Goal: Task Accomplishment & Management: Use online tool/utility

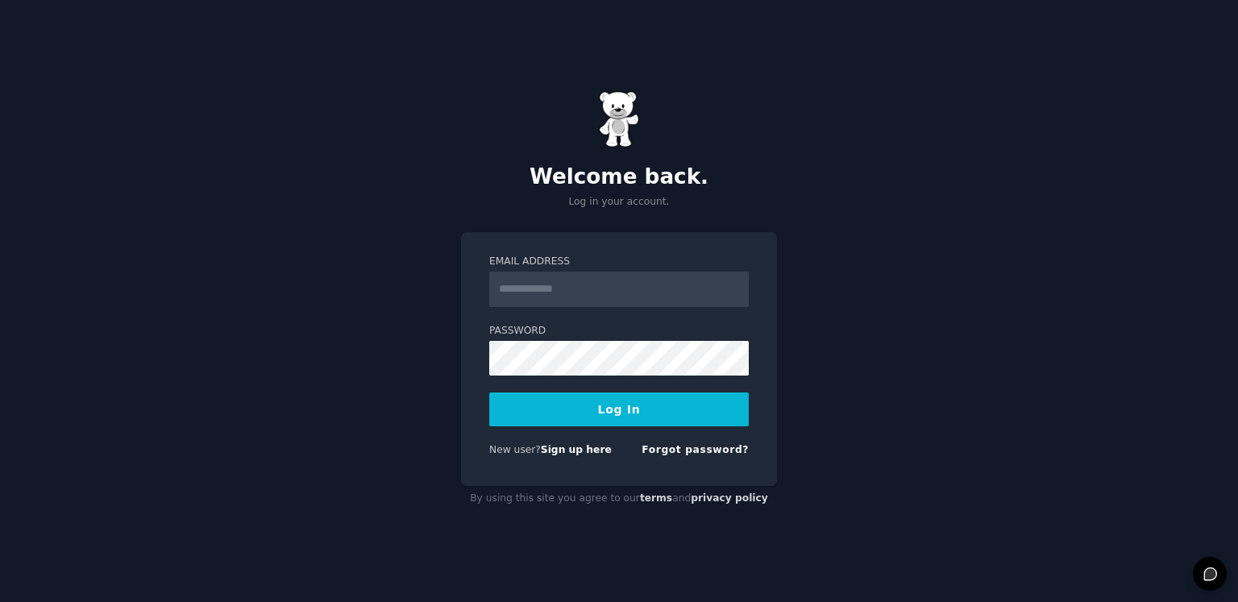
click at [641, 291] on input "Email Address" at bounding box center [619, 289] width 260 height 35
type input "**********"
click at [585, 406] on button "Log In" at bounding box center [619, 409] width 260 height 34
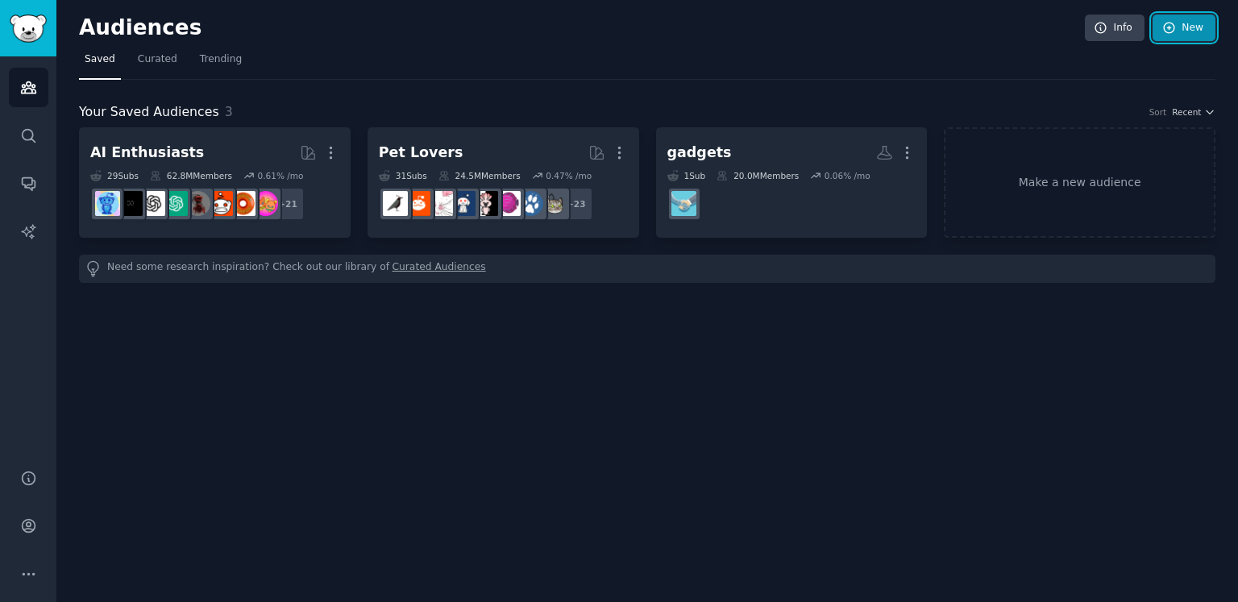
click at [1185, 27] on link "New" at bounding box center [1183, 28] width 63 height 27
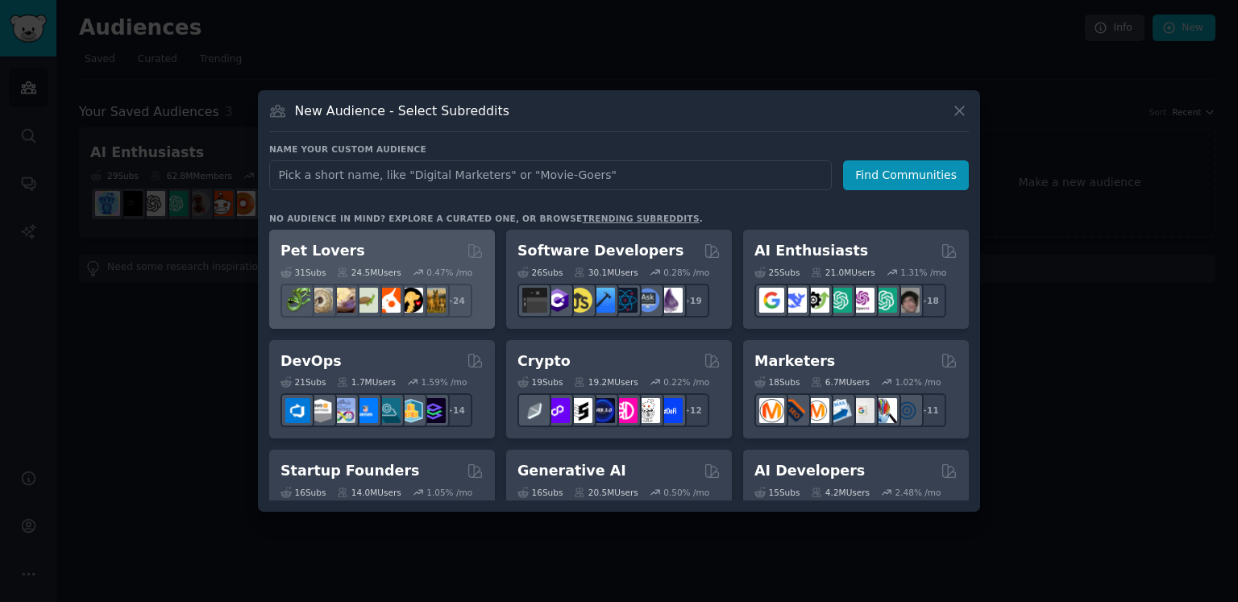
click at [350, 249] on h2 "Pet Lovers" at bounding box center [322, 251] width 85 height 20
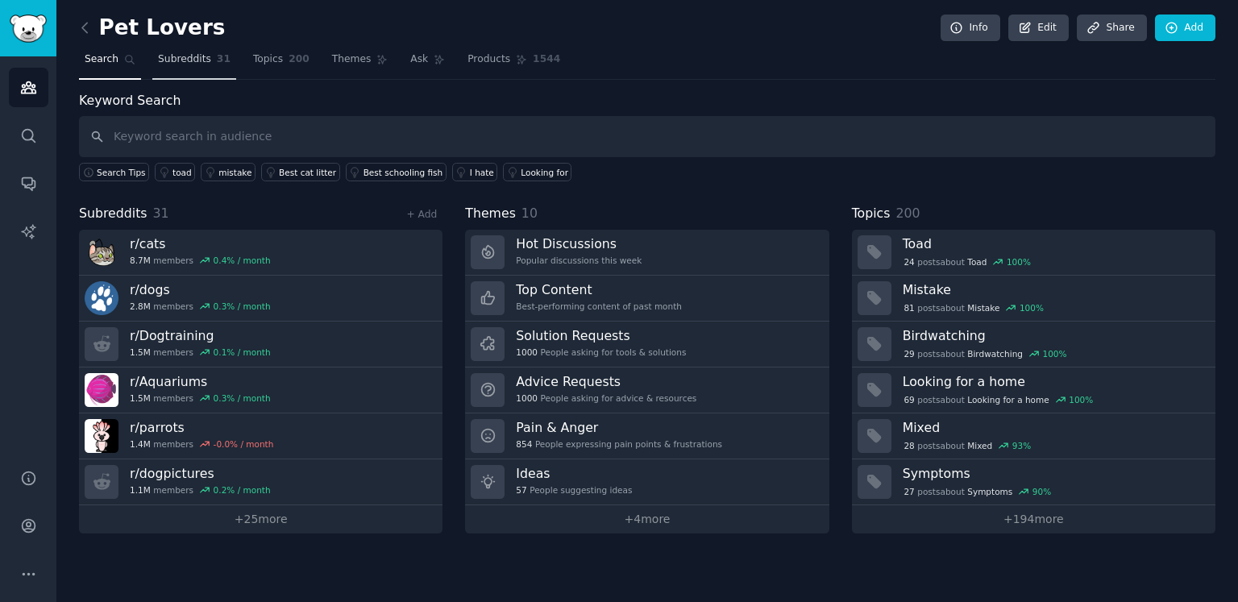
click at [192, 58] on span "Subreddits" at bounding box center [184, 59] width 53 height 15
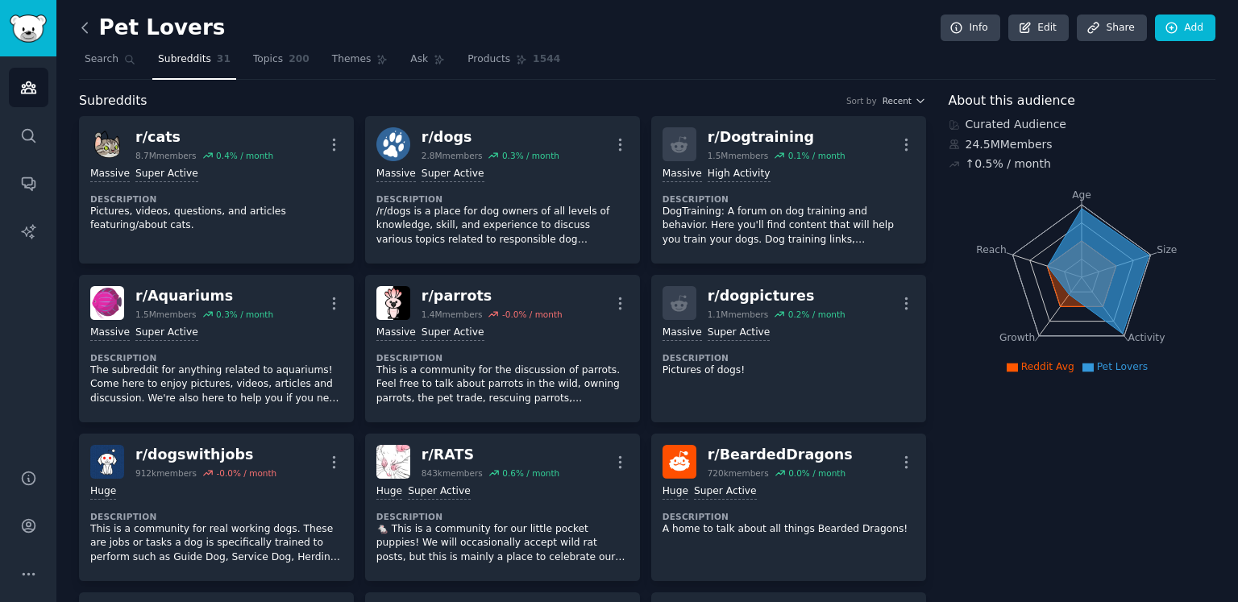
click at [81, 30] on icon at bounding box center [85, 27] width 17 height 17
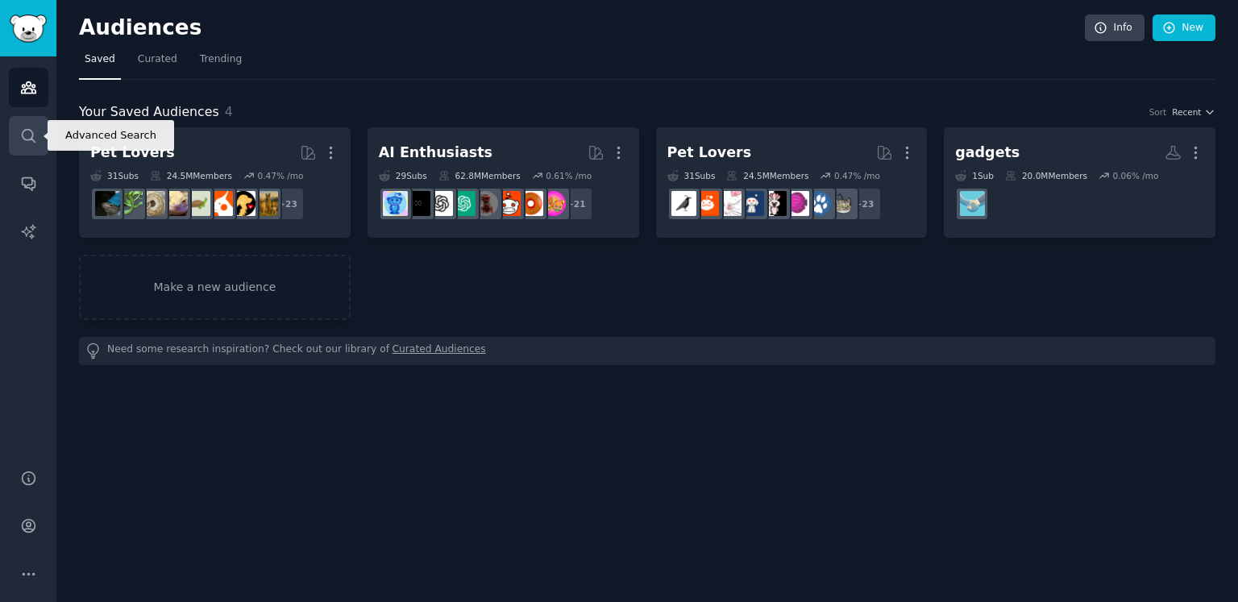
click at [24, 144] on link "Search" at bounding box center [28, 135] width 39 height 39
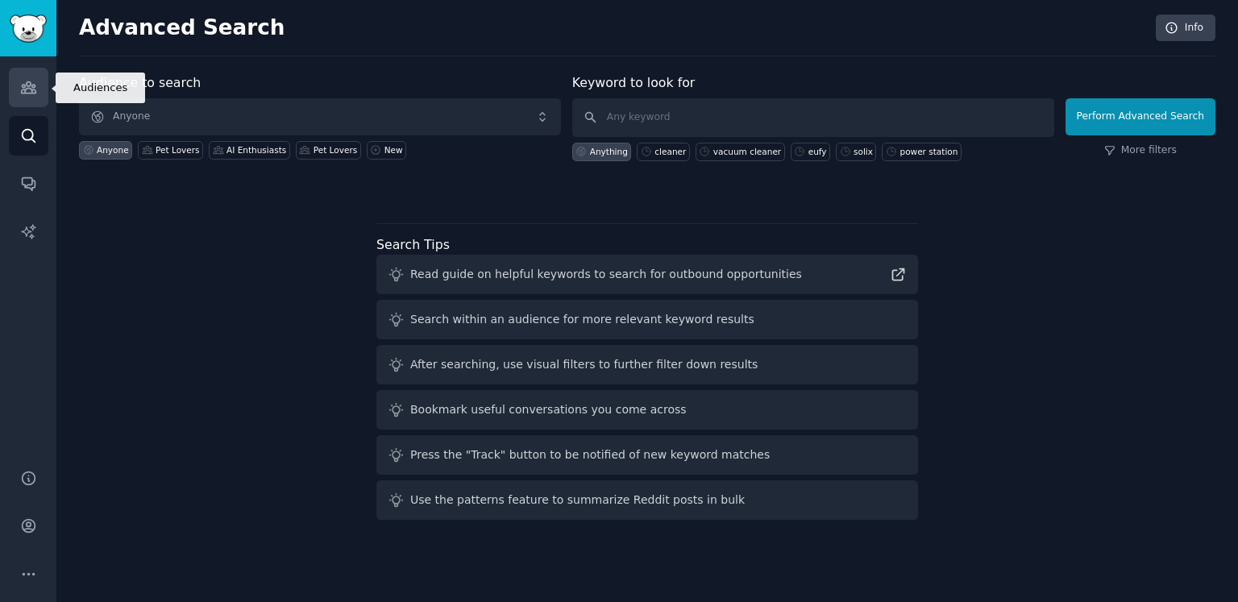
click at [35, 100] on link "Audiences" at bounding box center [28, 87] width 39 height 39
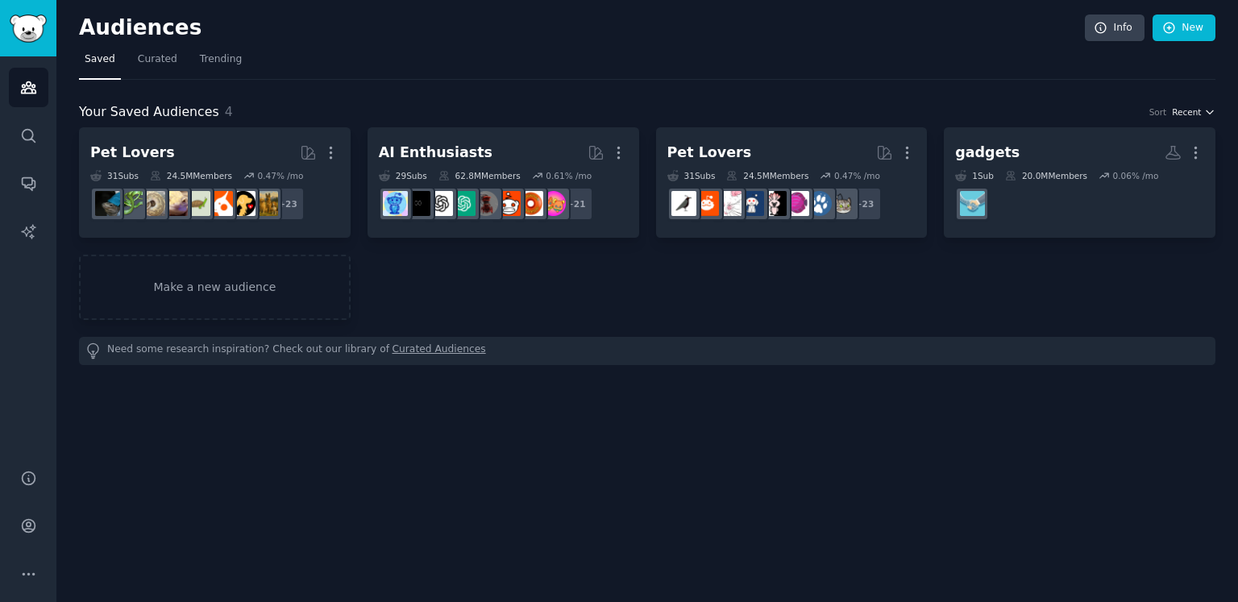
click at [1189, 106] on span "Recent" at bounding box center [1186, 111] width 29 height 11
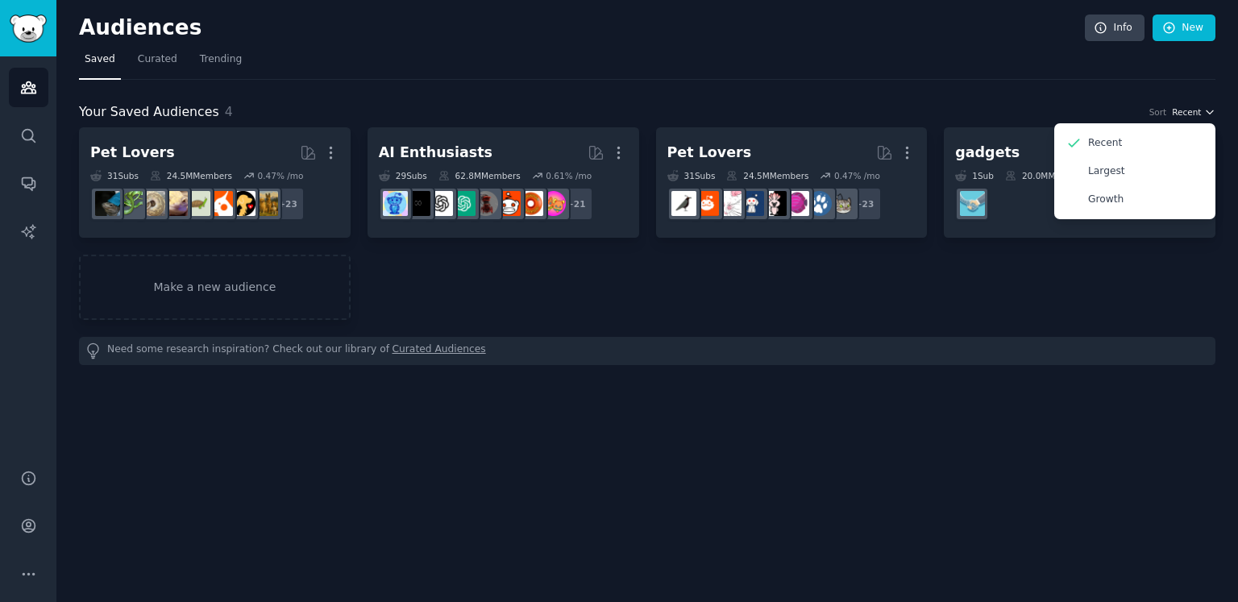
click at [1189, 106] on span "Recent" at bounding box center [1186, 111] width 29 height 11
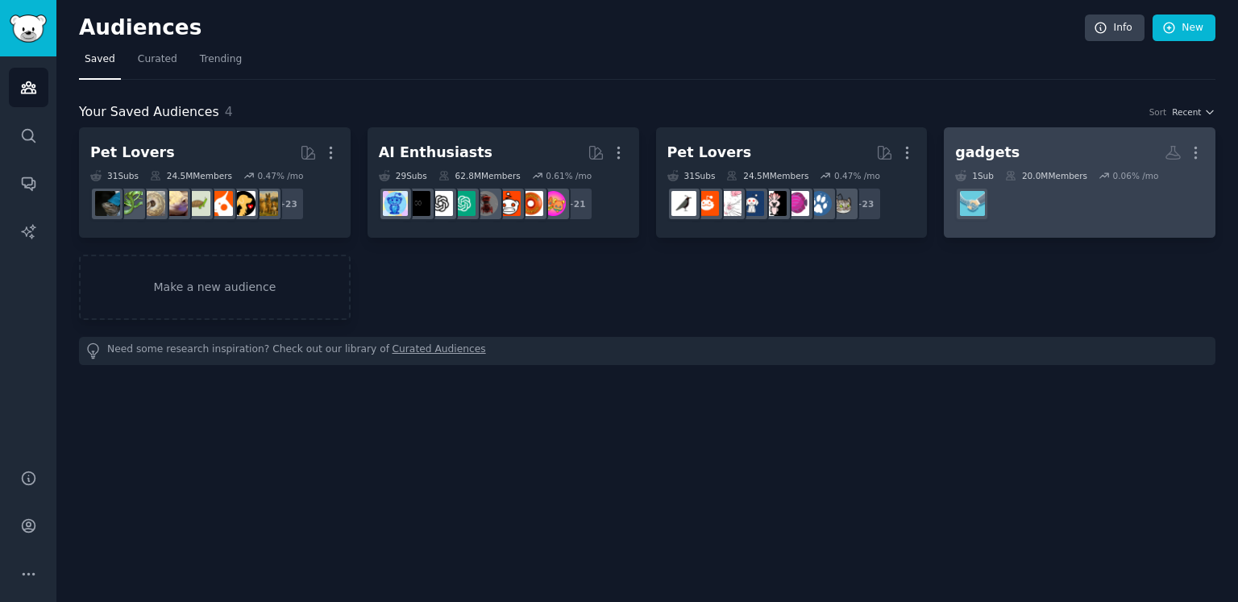
click at [1083, 160] on h2 "gadgets More" at bounding box center [1079, 153] width 249 height 28
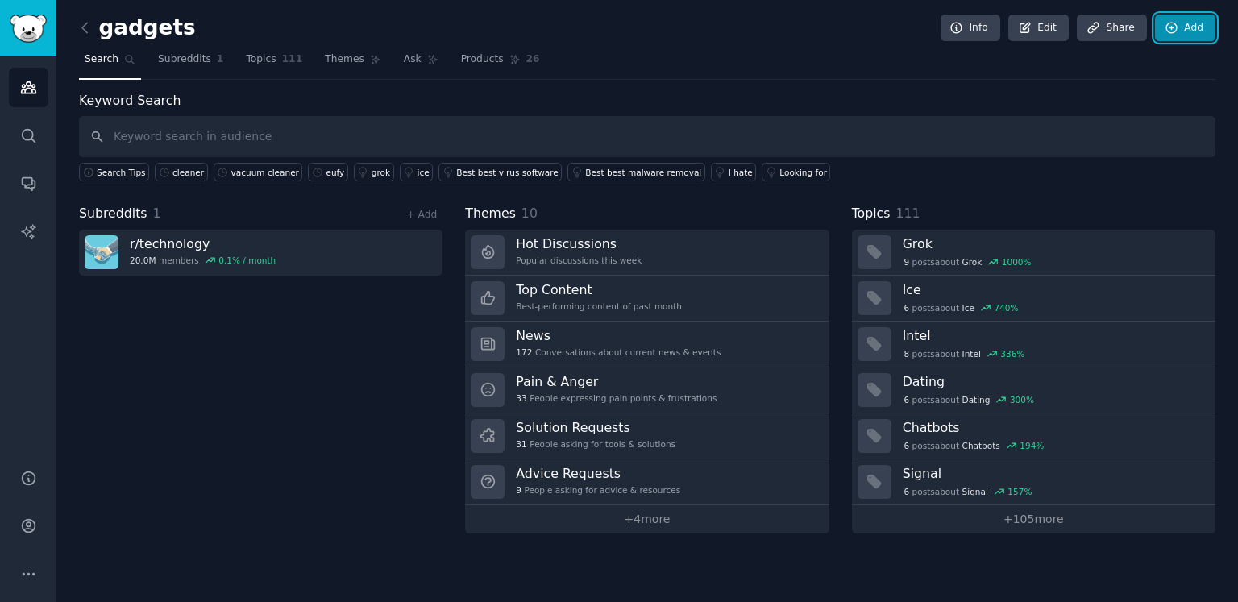
click at [1200, 28] on link "Add" at bounding box center [1185, 28] width 60 height 27
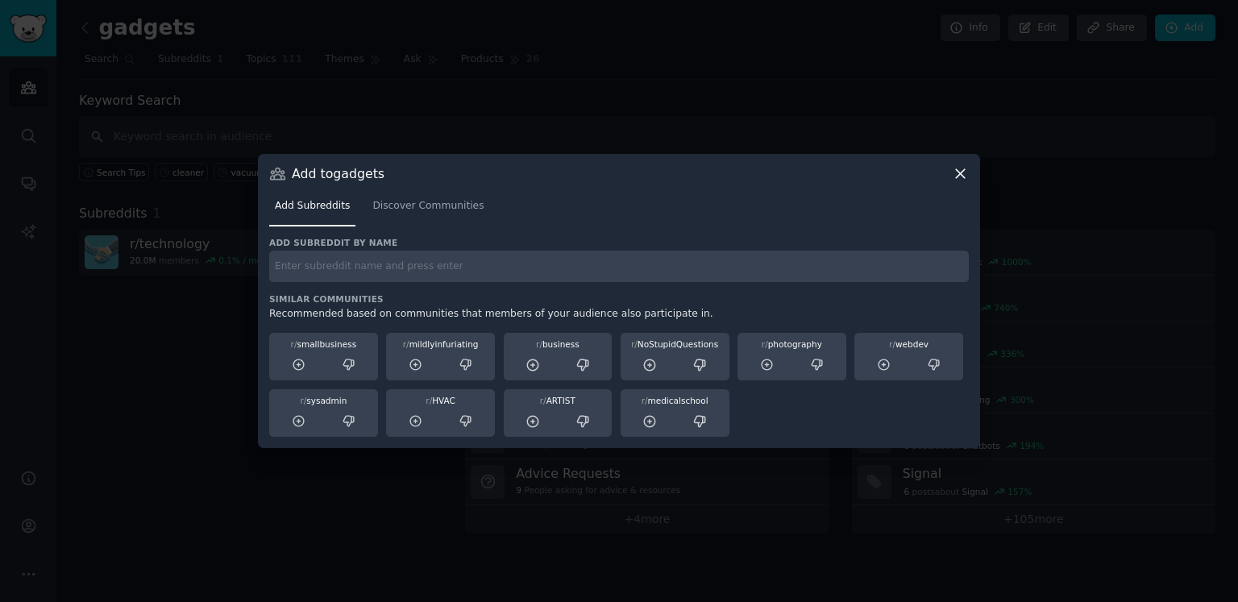
click at [530, 282] on div "Add subreddit by name Similar Communities Recommended based on communities that…" at bounding box center [619, 337] width 700 height 201
click at [520, 272] on input "text" at bounding box center [619, 266] width 700 height 31
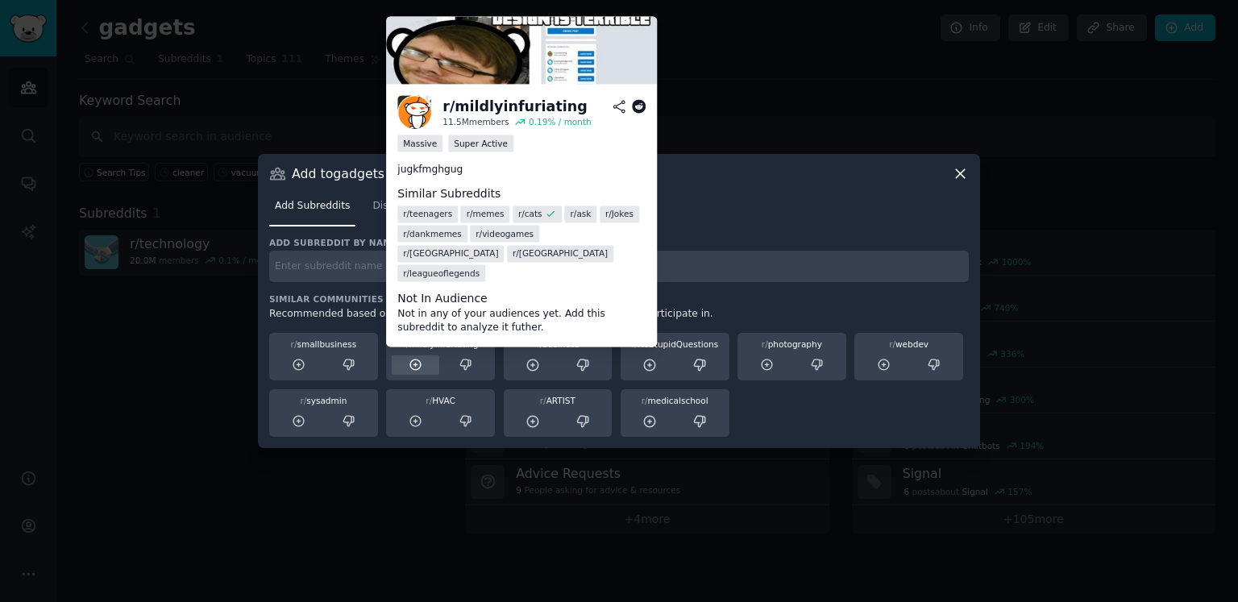
click at [424, 365] on div at bounding box center [416, 365] width 48 height 20
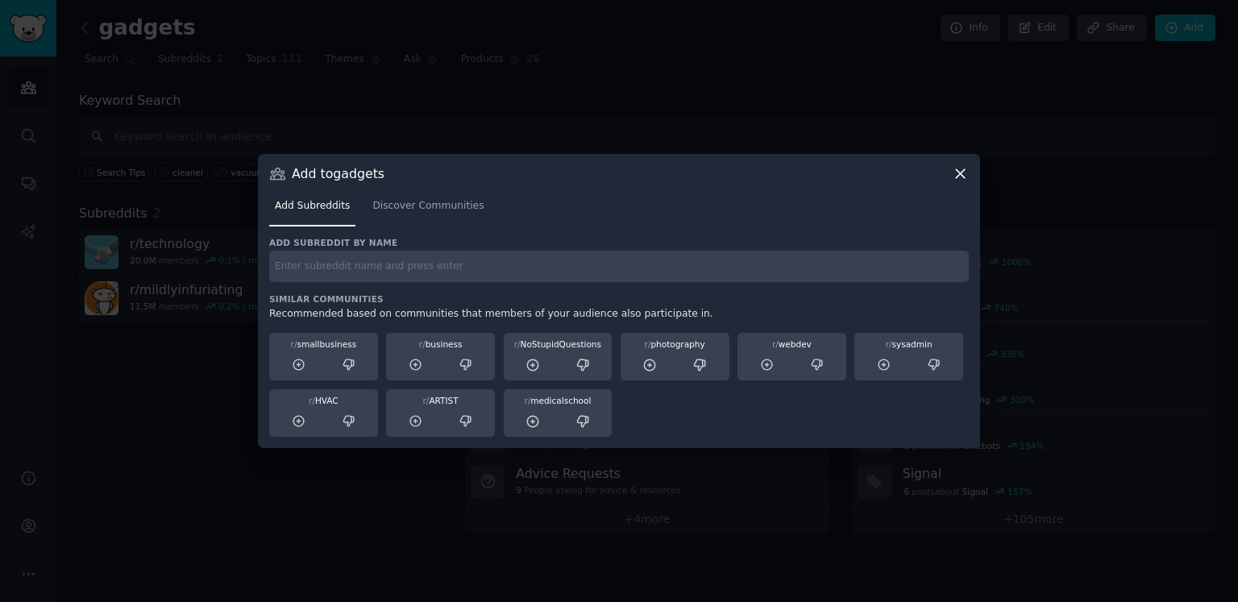
click at [962, 171] on icon at bounding box center [960, 173] width 9 height 9
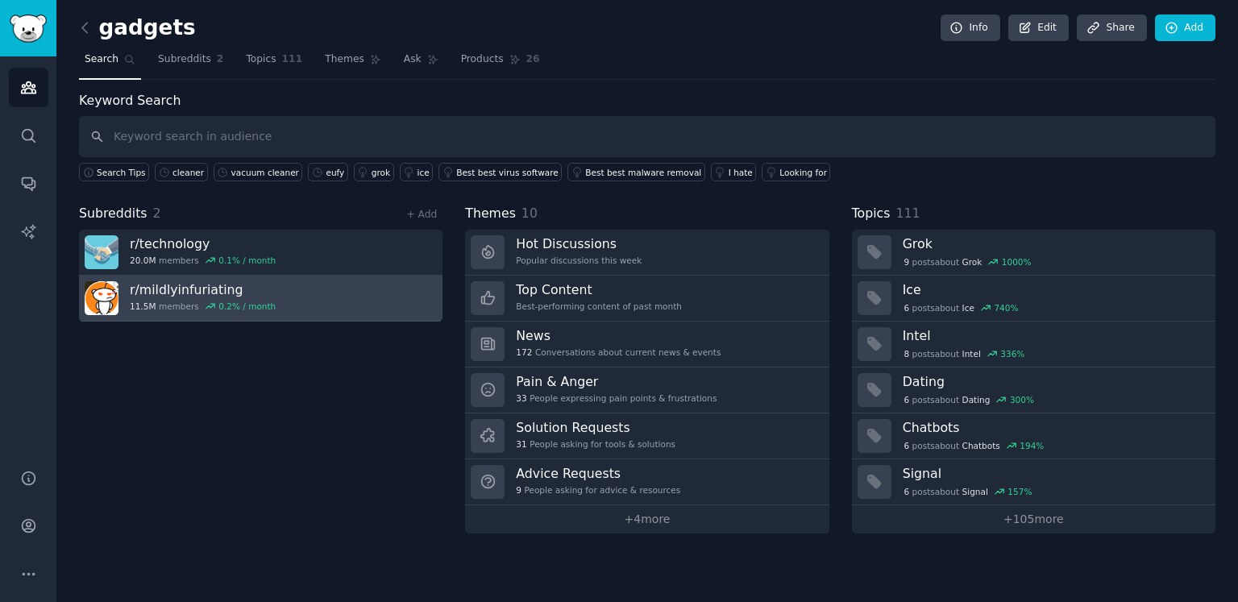
click at [243, 291] on h3 "r/ mildlyinfuriating" at bounding box center [203, 289] width 146 height 17
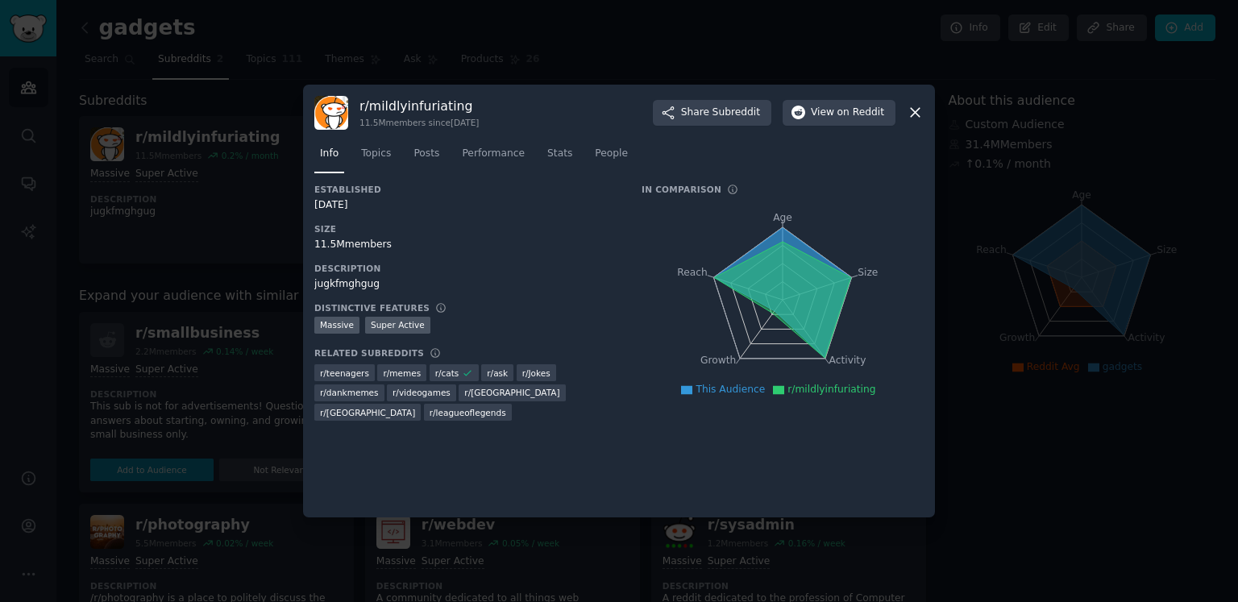
click at [919, 110] on icon at bounding box center [915, 112] width 17 height 17
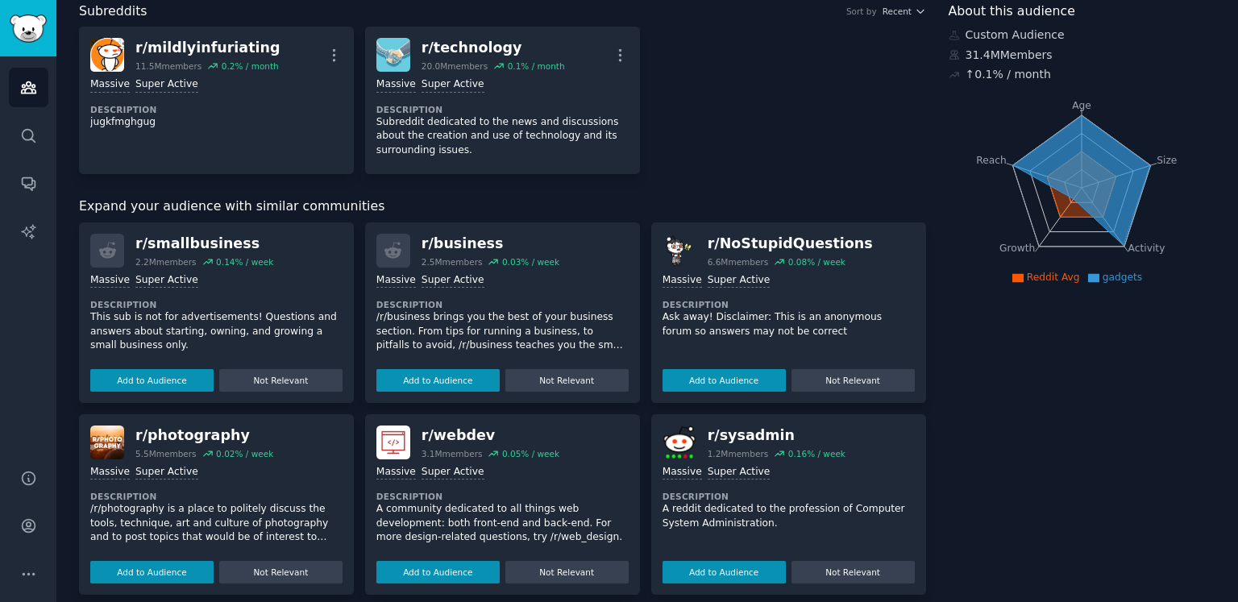
scroll to position [84, 0]
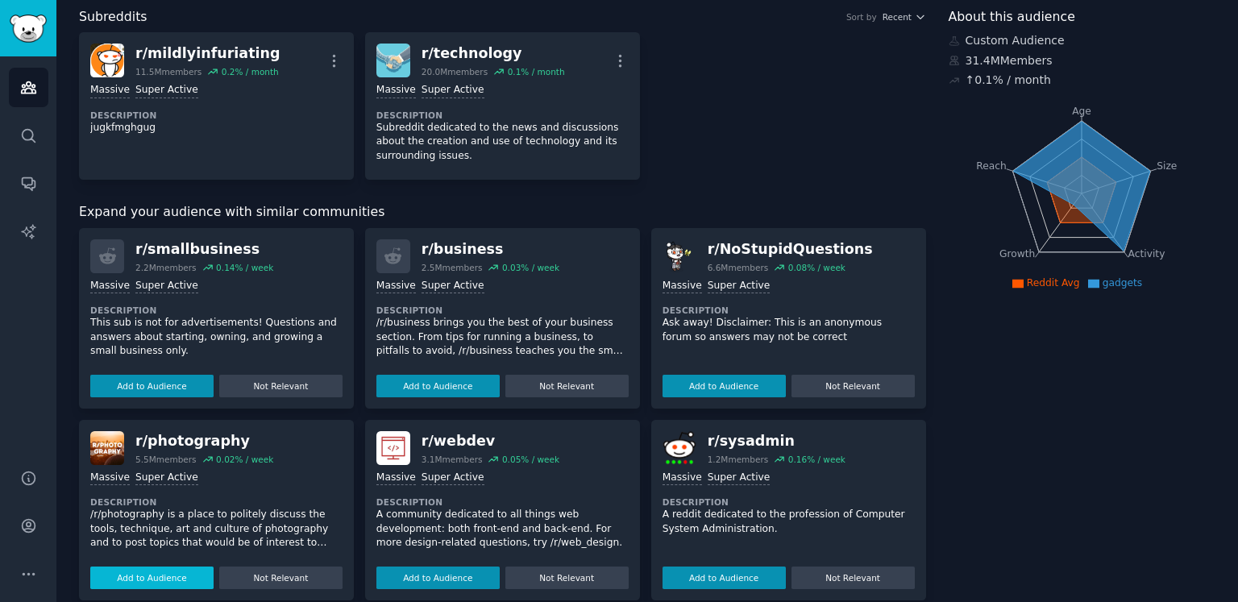
click at [191, 575] on button "Add to Audience" at bounding box center [151, 578] width 123 height 23
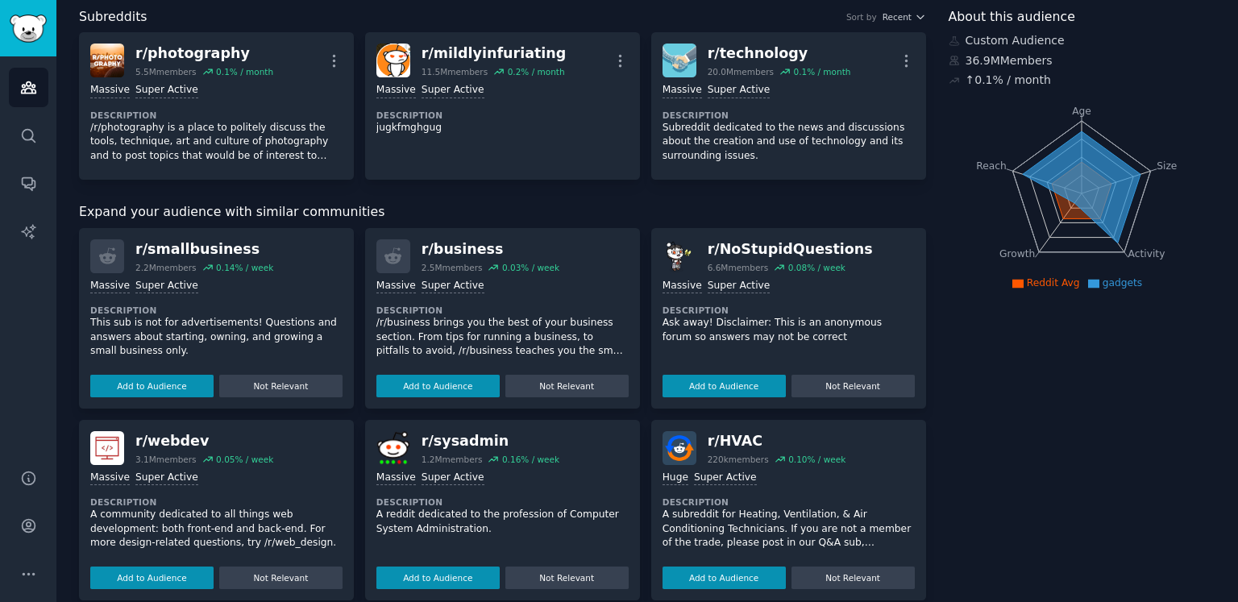
click at [770, 203] on div "Expand your audience with similar communities" at bounding box center [502, 212] width 847 height 20
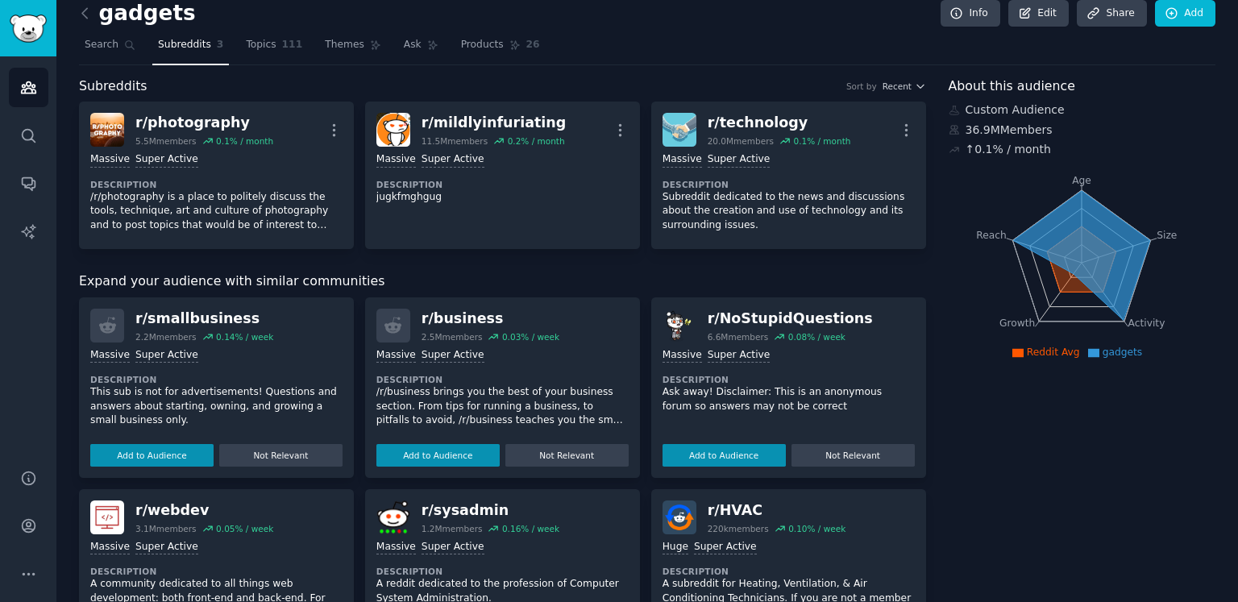
scroll to position [0, 0]
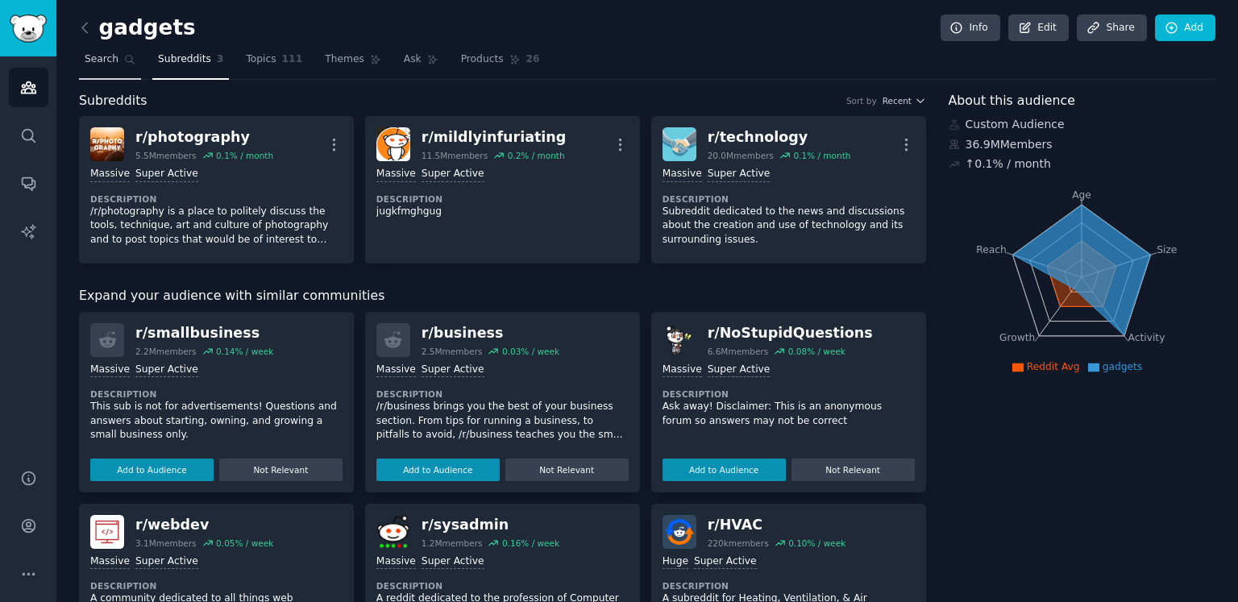
click at [106, 61] on span "Search" at bounding box center [102, 59] width 34 height 15
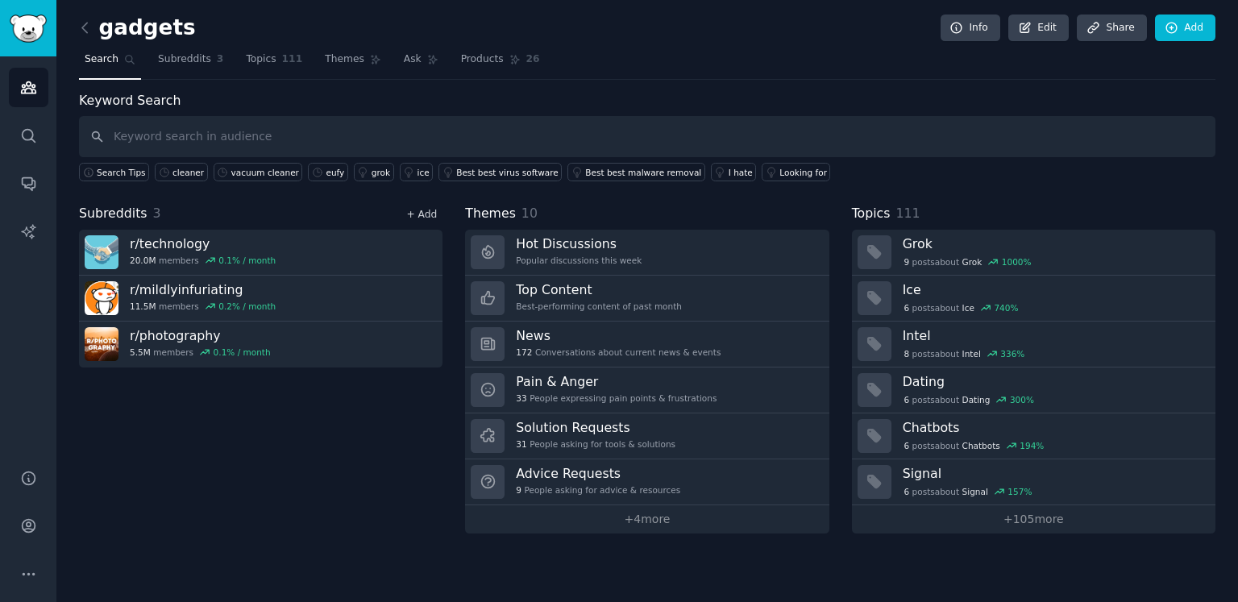
click at [427, 209] on link "+ Add" at bounding box center [421, 214] width 31 height 11
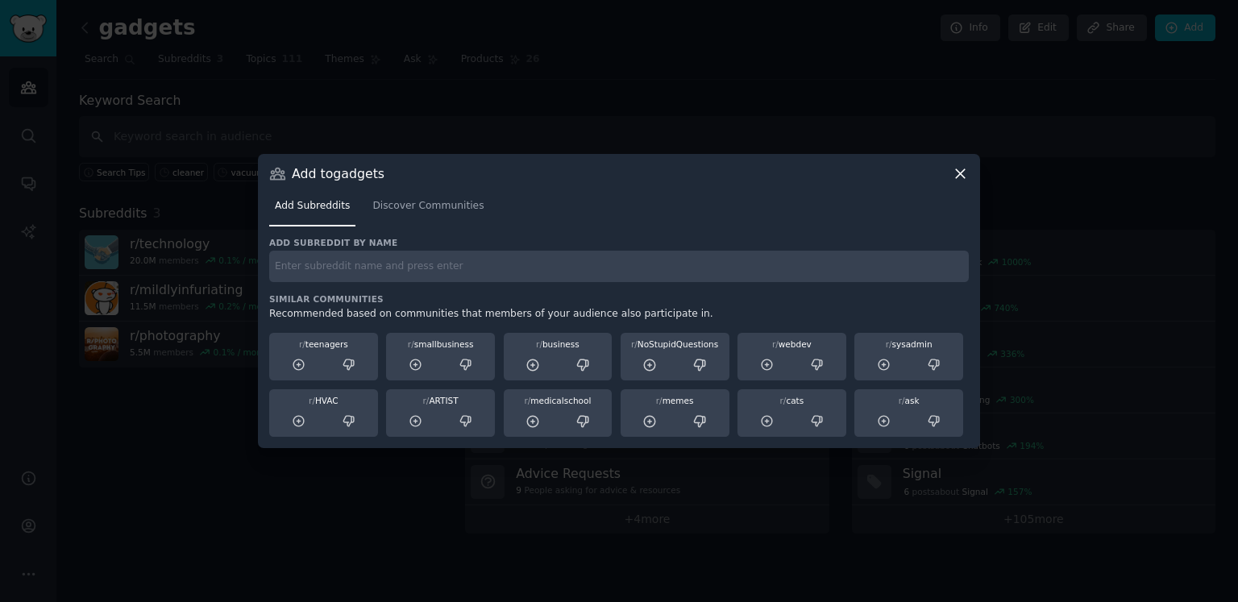
drag, startPoint x: 954, startPoint y: 185, endPoint x: 895, endPoint y: 185, distance: 59.6
click at [914, 185] on div "Add to gadgets Add Subreddits Discover Communities Add subreddit by name Simila…" at bounding box center [619, 301] width 722 height 294
click at [345, 216] on link "Add Subreddits" at bounding box center [312, 209] width 86 height 33
click at [428, 209] on span "Discover Communities" at bounding box center [427, 206] width 111 height 15
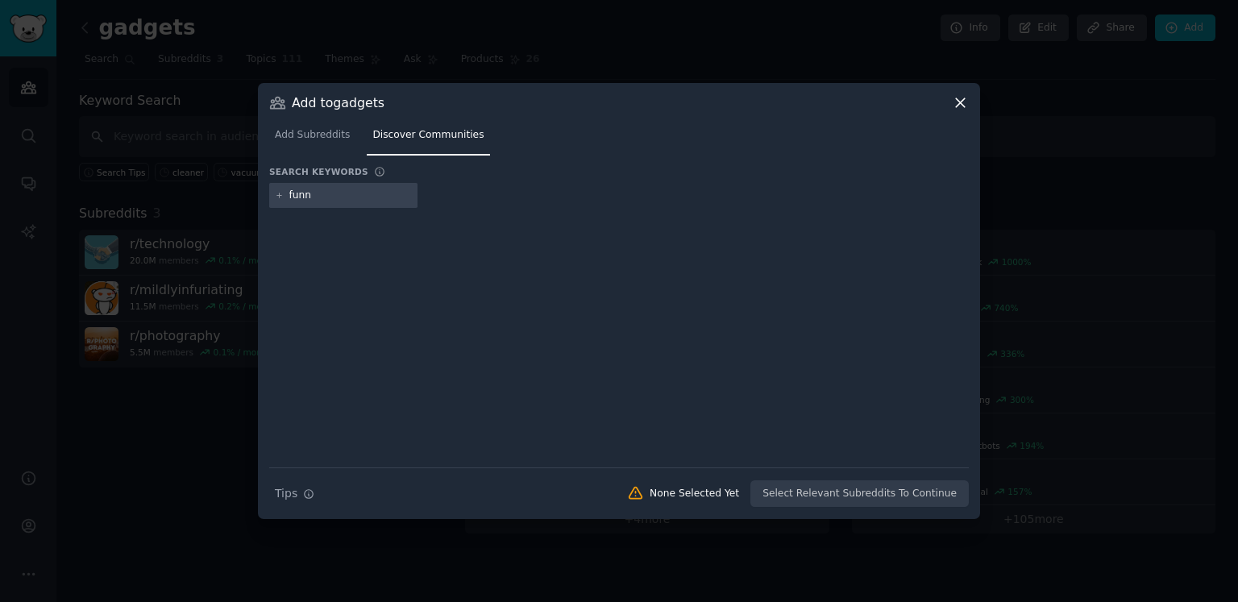
type input "funny"
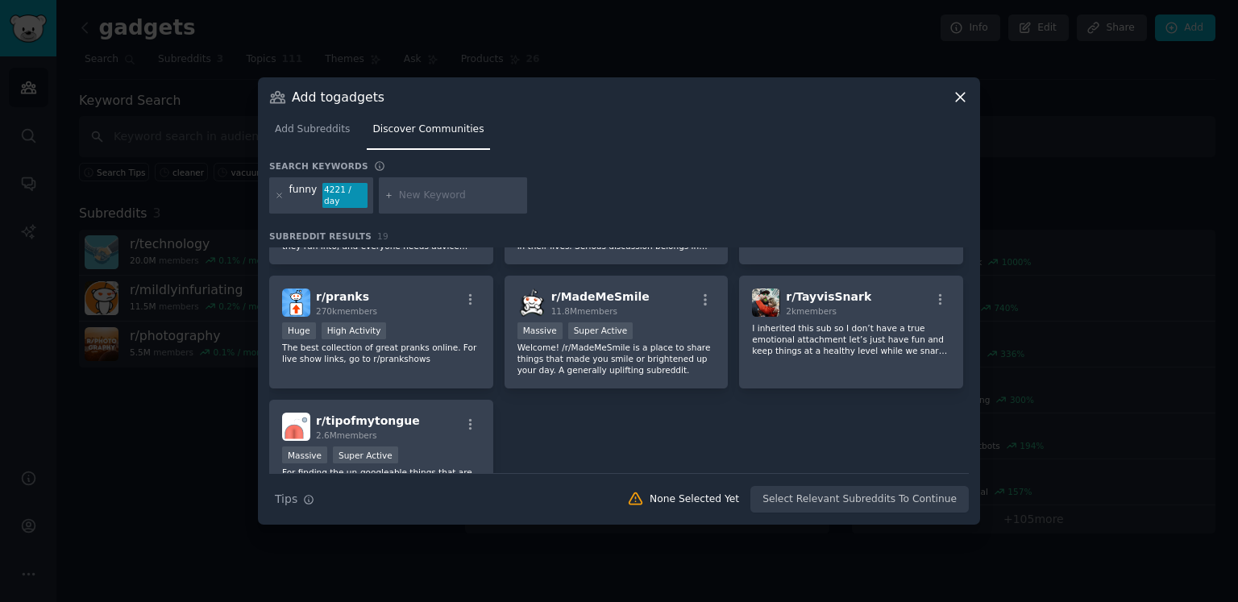
scroll to position [19, 0]
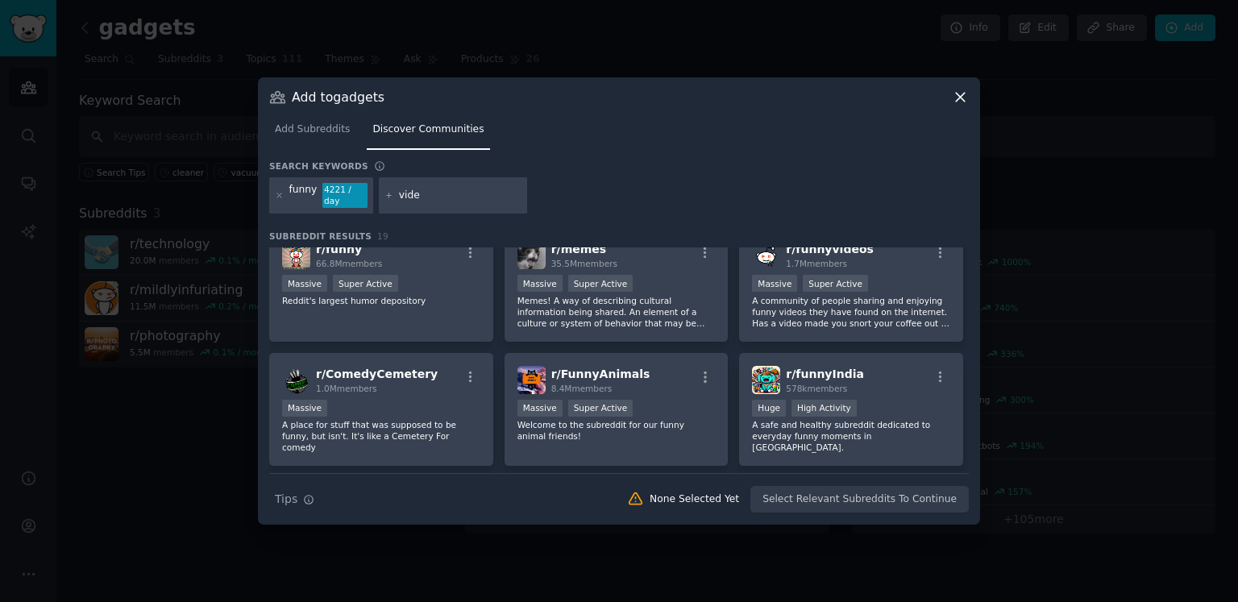
type input "video"
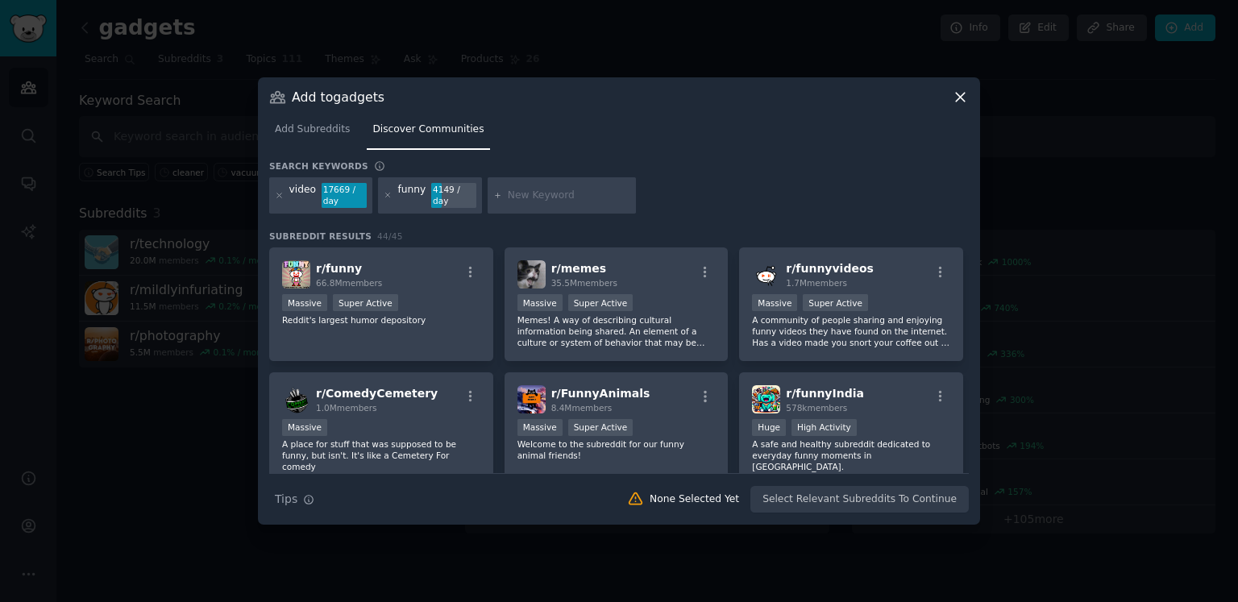
click at [748, 215] on div "video 17669 / day funny 4149 / day" at bounding box center [619, 198] width 700 height 43
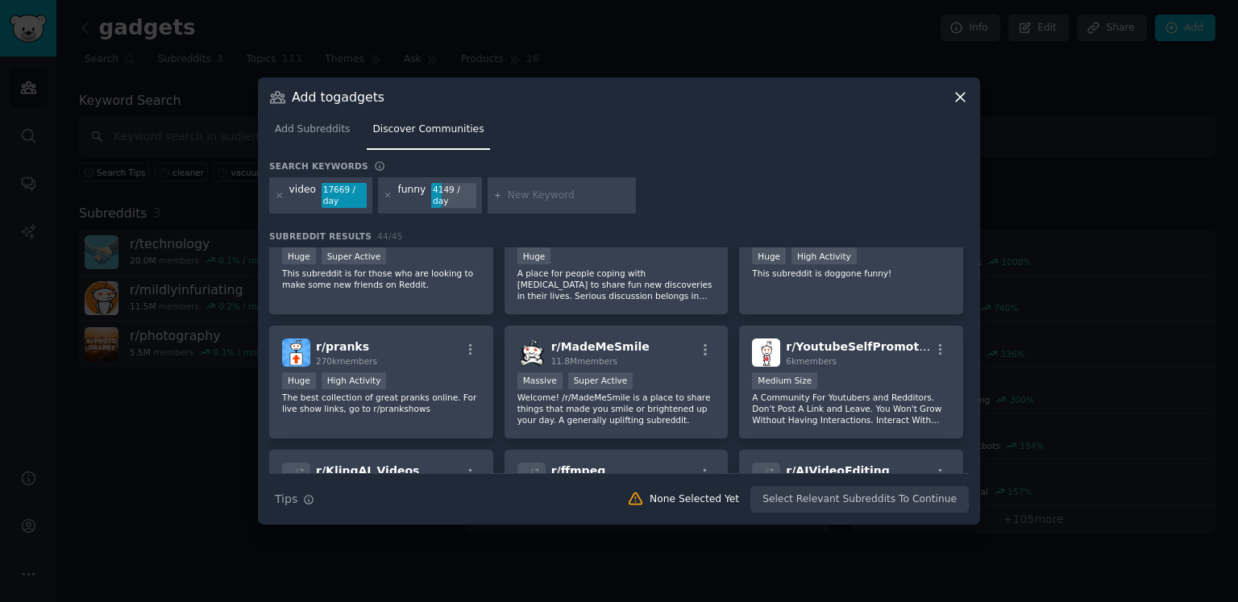
scroll to position [1046, 0]
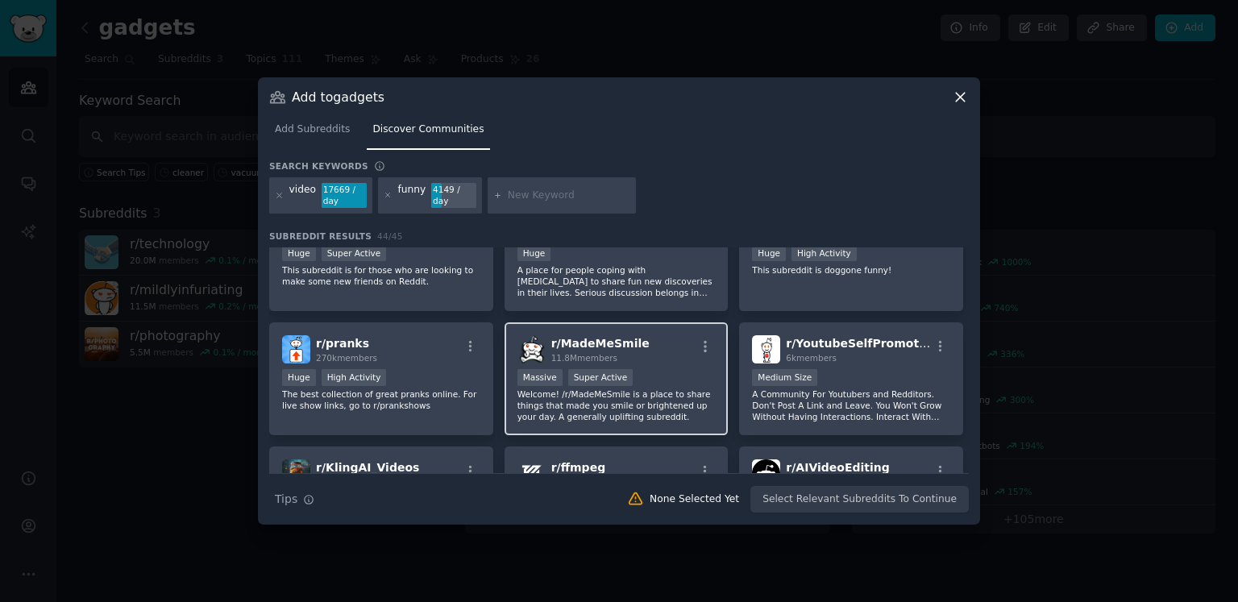
click at [579, 353] on span "11.8M members" at bounding box center [584, 358] width 66 height 10
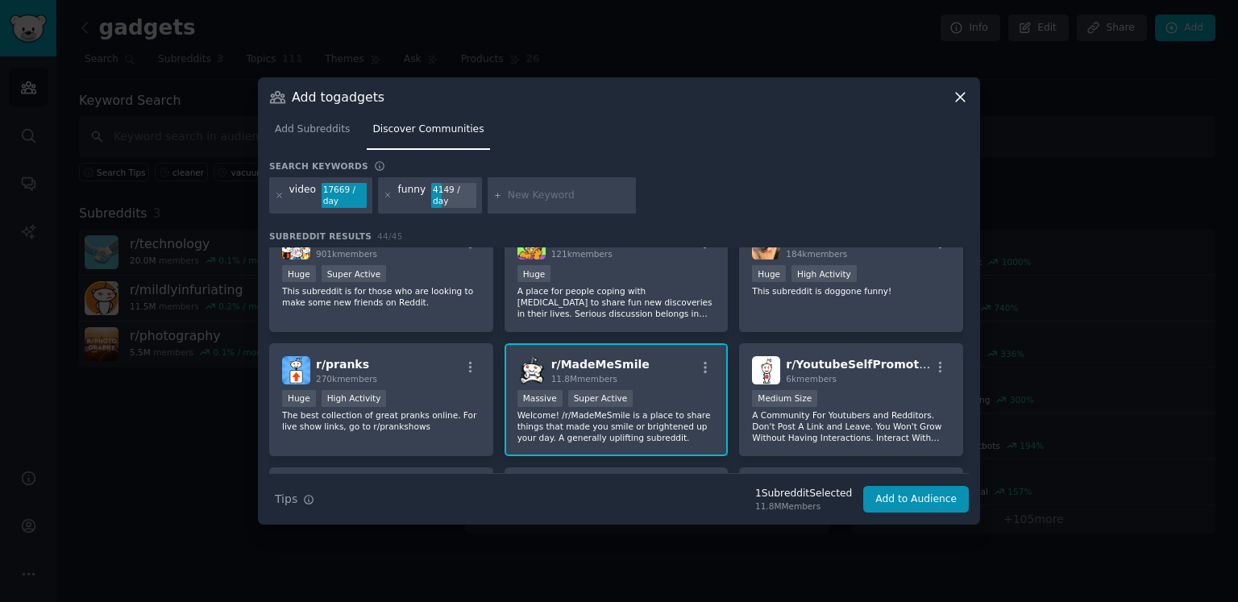
scroll to position [1010, 0]
